Goal: Transaction & Acquisition: Purchase product/service

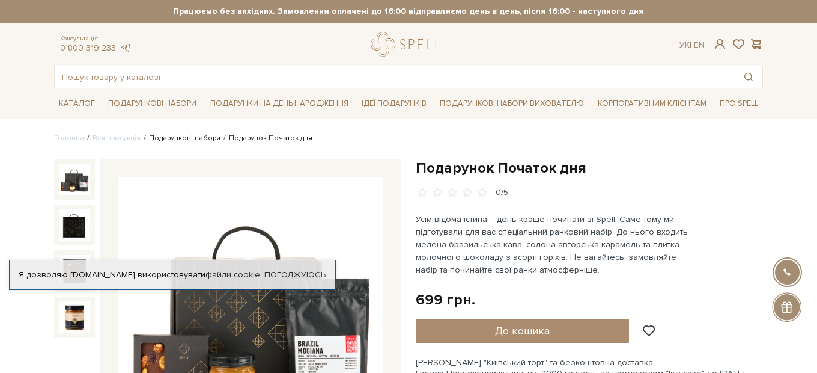
click at [189, 139] on link "Подарункові набори" at bounding box center [185, 137] width 72 height 9
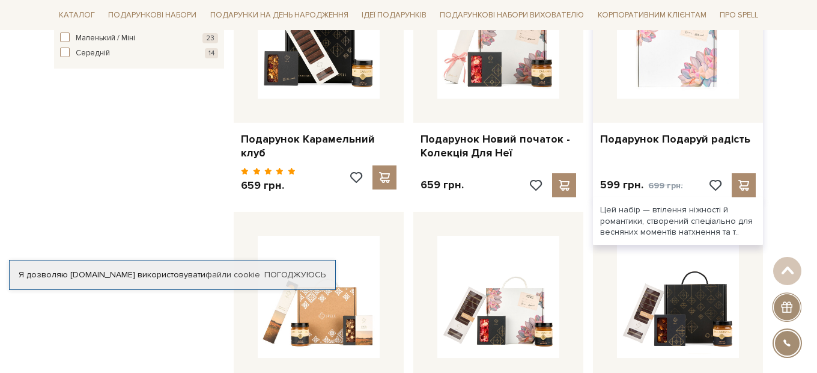
scroll to position [781, 0]
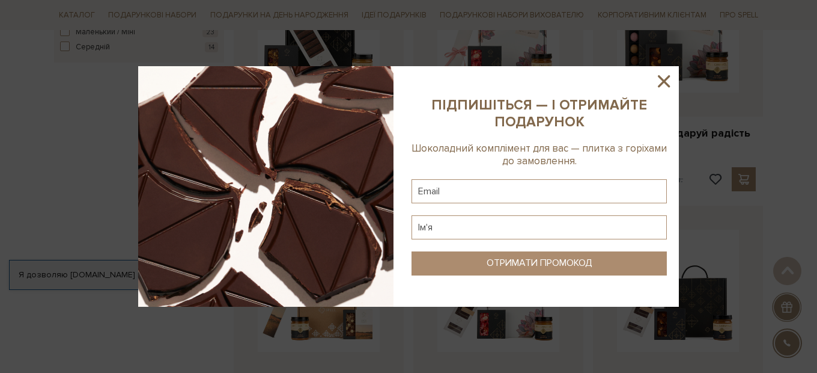
click at [667, 84] on icon at bounding box center [664, 81] width 12 height 12
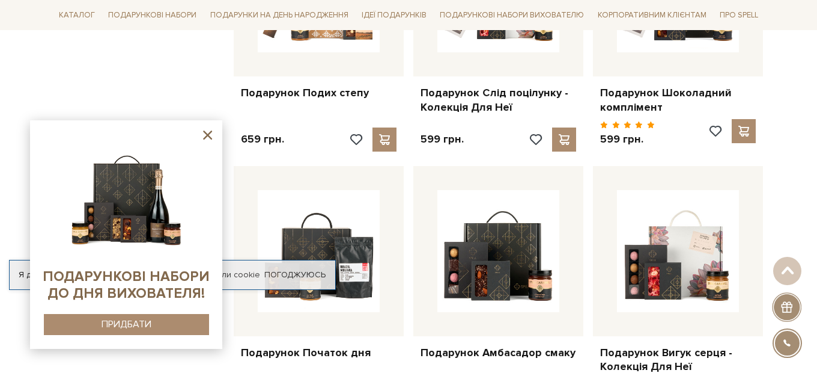
scroll to position [1021, 0]
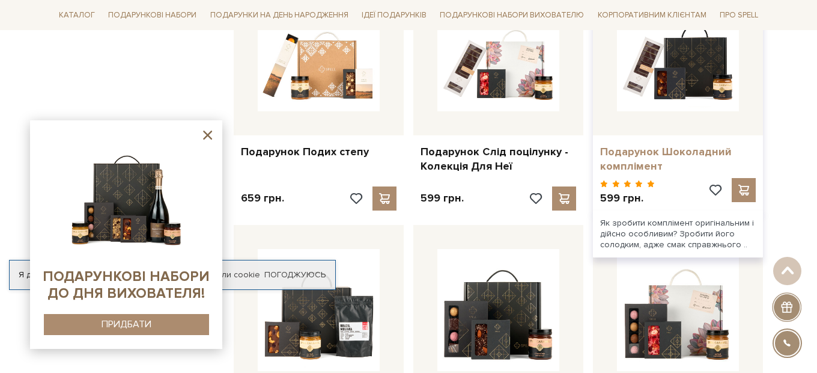
click at [655, 145] on link "Подарунок Шоколадний комплімент" at bounding box center [678, 159] width 156 height 28
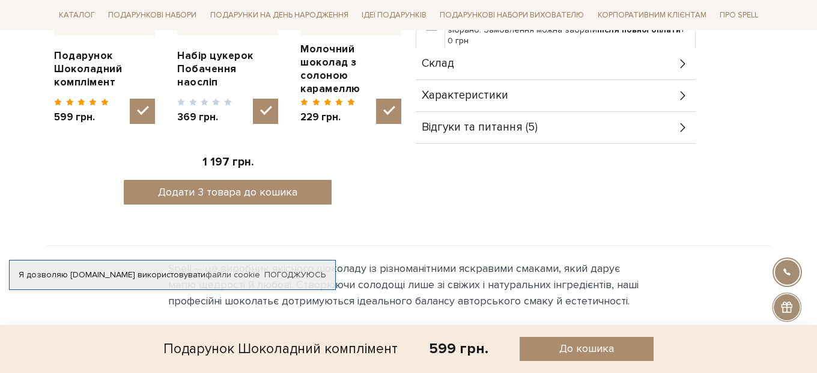
scroll to position [540, 0]
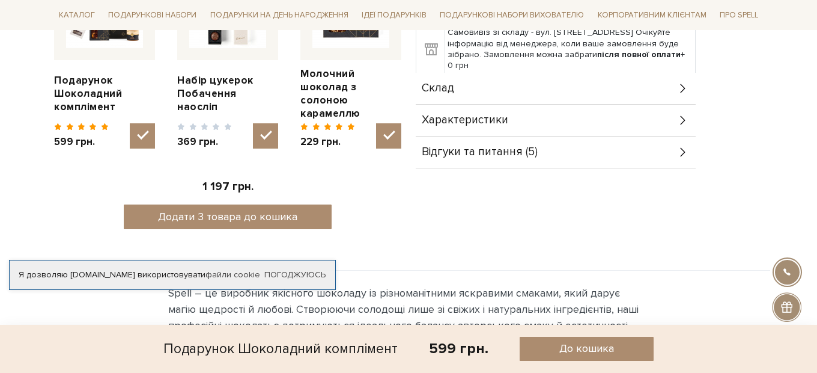
click at [583, 85] on div "Склад" at bounding box center [556, 88] width 280 height 31
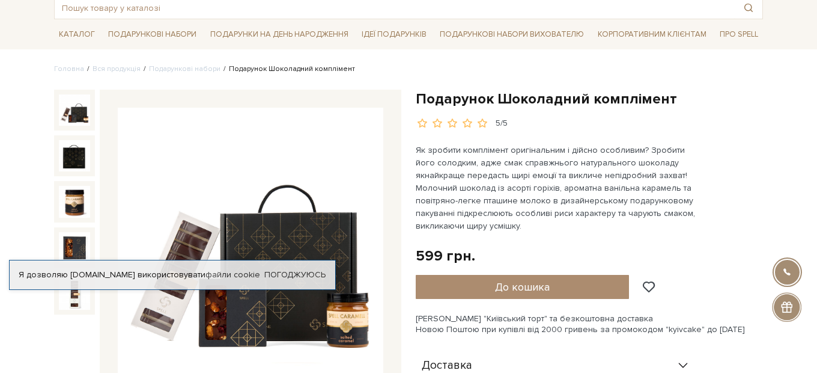
scroll to position [180, 0]
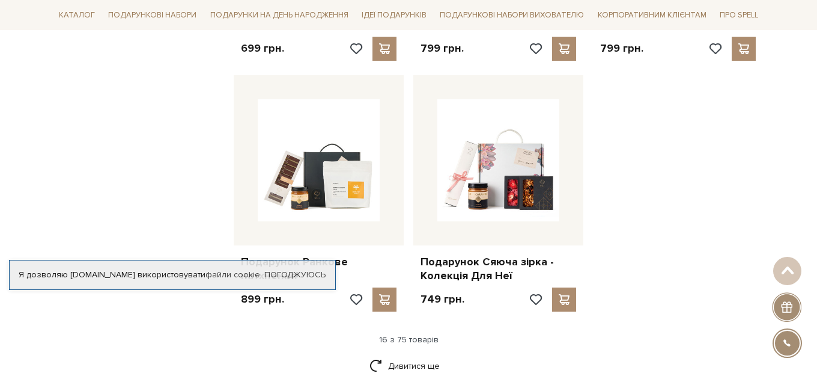
scroll to position [1443, 0]
